Goal: Task Accomplishment & Management: Manage account settings

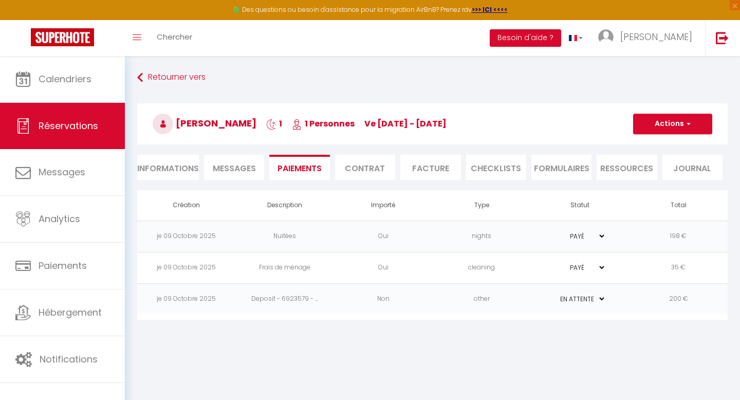
select select "0"
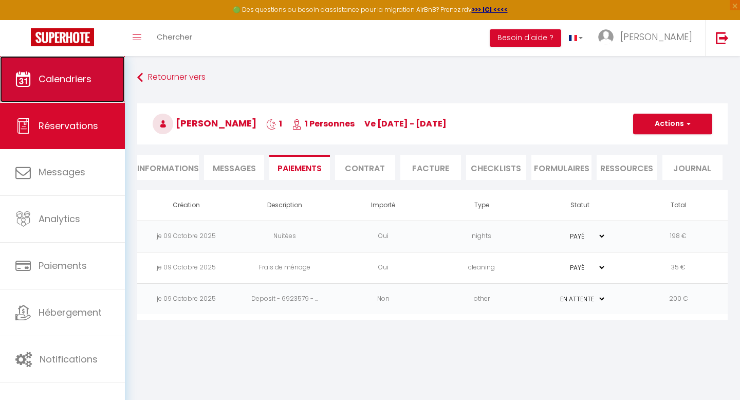
click at [94, 95] on link "Calendriers" at bounding box center [62, 79] width 125 height 46
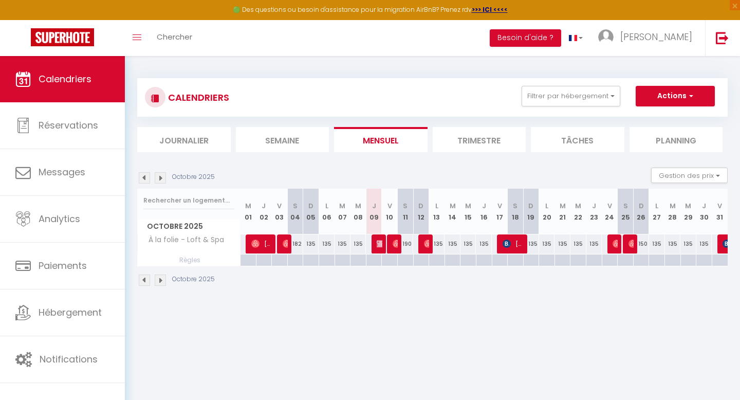
click at [398, 242] on div "190" at bounding box center [405, 243] width 16 height 19
type input "190"
type input "[PERSON_NAME] 11 Octobre 2025"
type input "Dim 12 Octobre 2025"
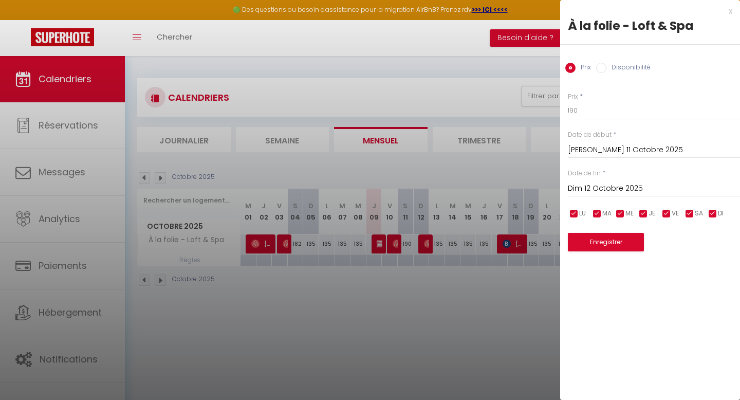
click at [491, 158] on div at bounding box center [370, 200] width 740 height 400
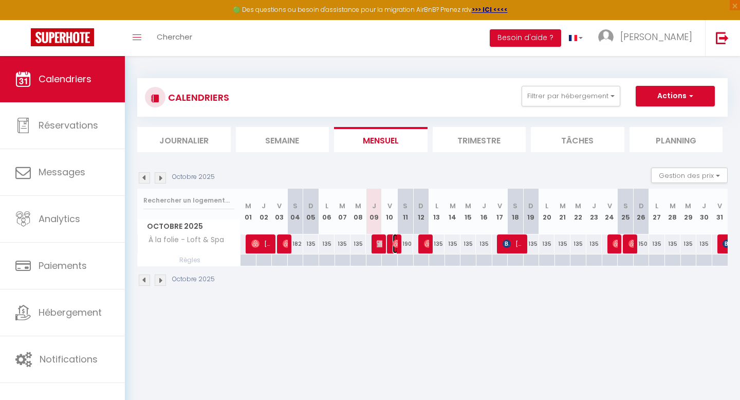
click at [395, 244] on img at bounding box center [397, 244] width 8 height 8
select select "OK"
select select "KO"
select select "0"
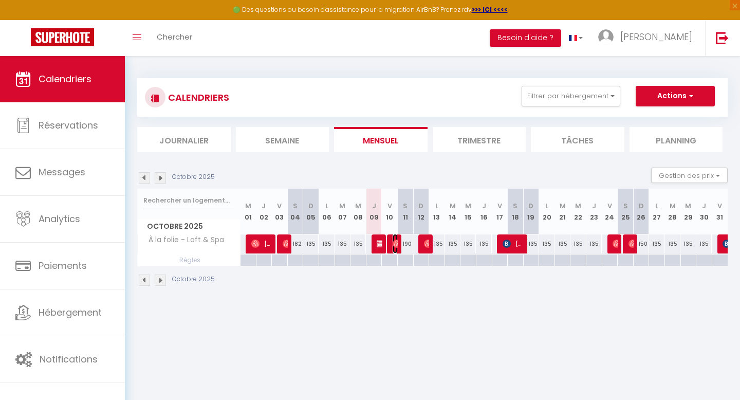
select select "1"
select select
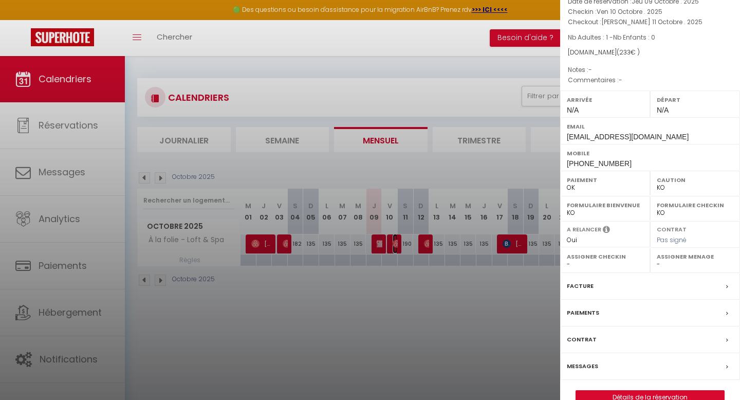
scroll to position [79, 0]
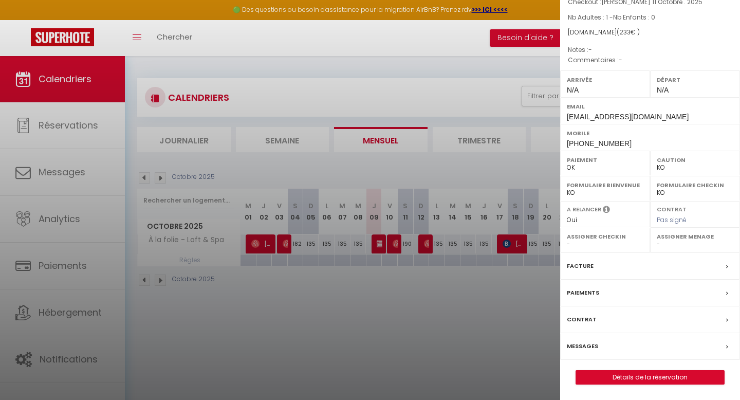
click at [585, 345] on label "Messages" at bounding box center [582, 346] width 31 height 11
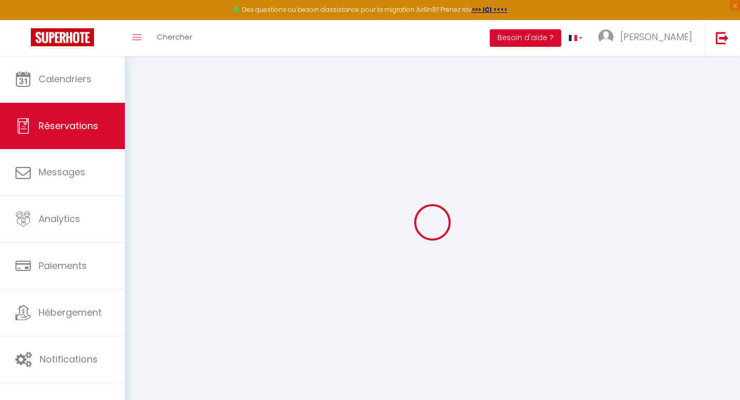
select select
checkbox input "false"
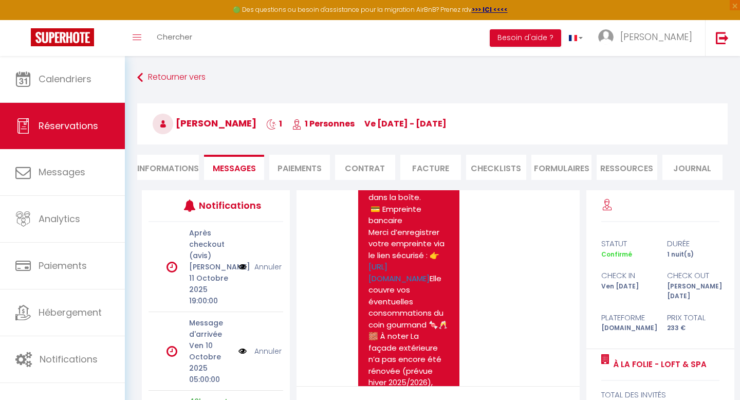
scroll to position [1958, 0]
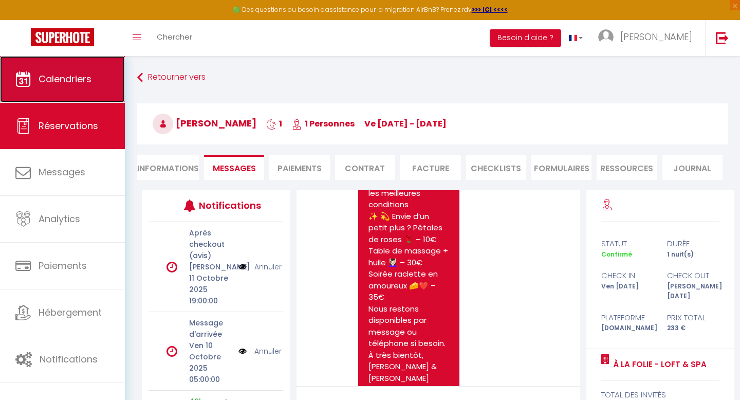
click at [92, 95] on link "Calendriers" at bounding box center [62, 79] width 125 height 46
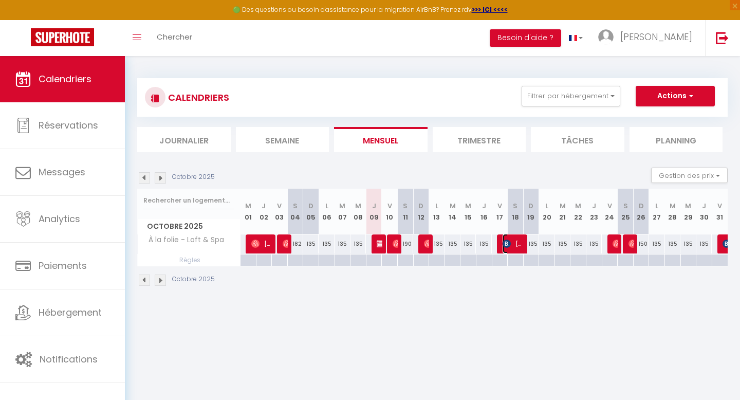
click at [508, 242] on img at bounding box center [507, 244] width 8 height 8
select select "OK"
select select "KO"
select select "0"
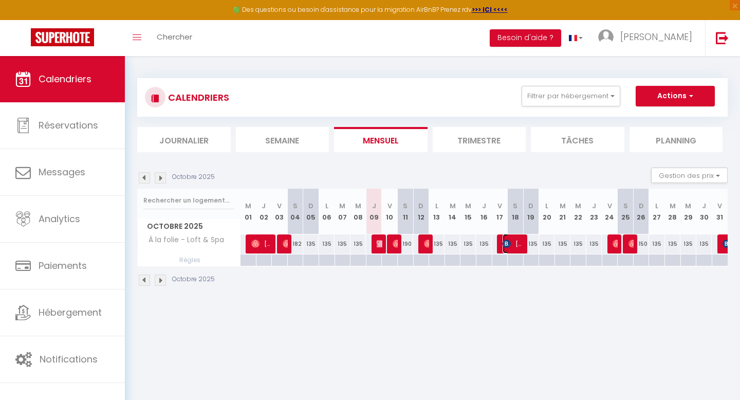
select select "1"
select select
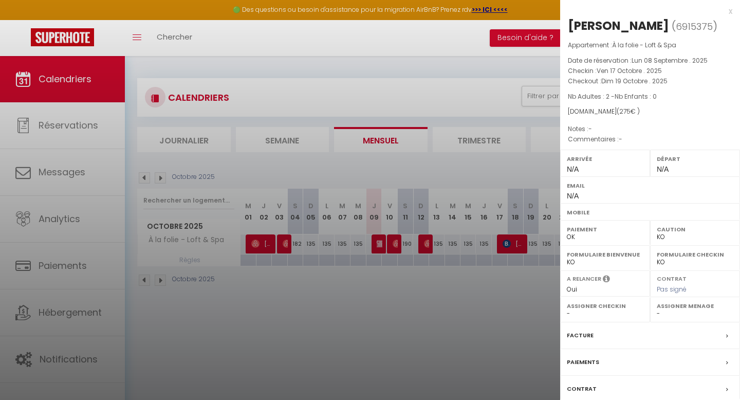
click at [543, 171] on div at bounding box center [370, 200] width 740 height 400
